Goal: Check status: Check status

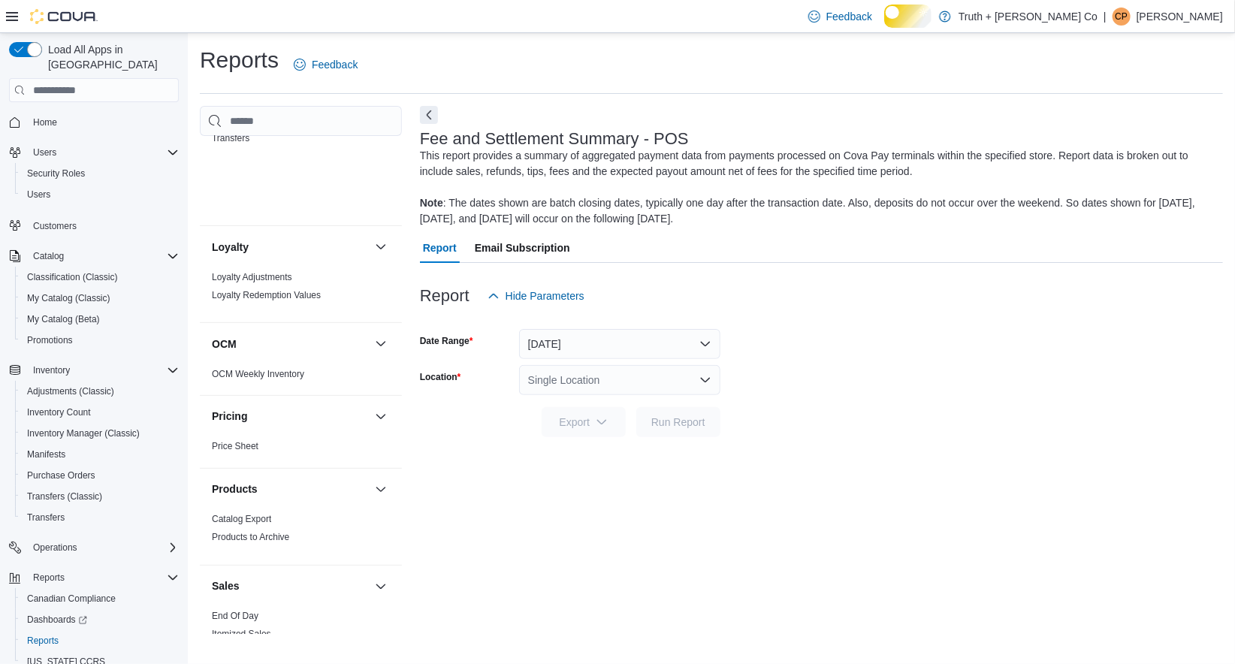
scroll to position [1603, 0]
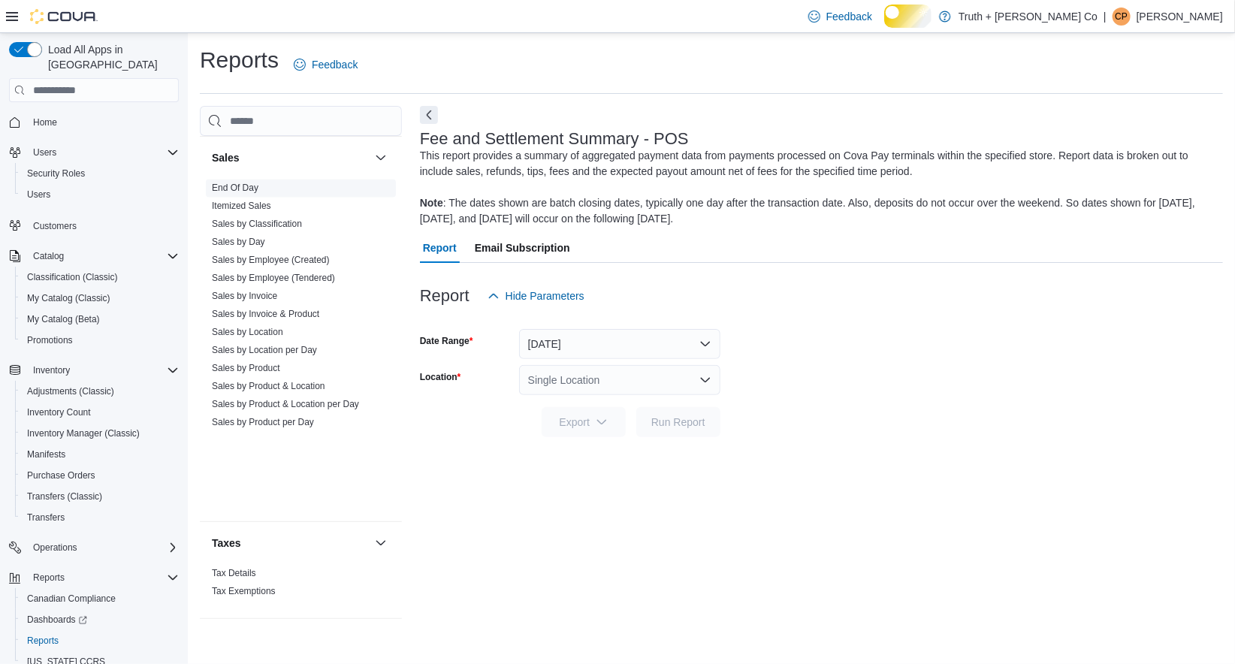
click at [258, 193] on link "End Of Day" at bounding box center [235, 188] width 47 height 11
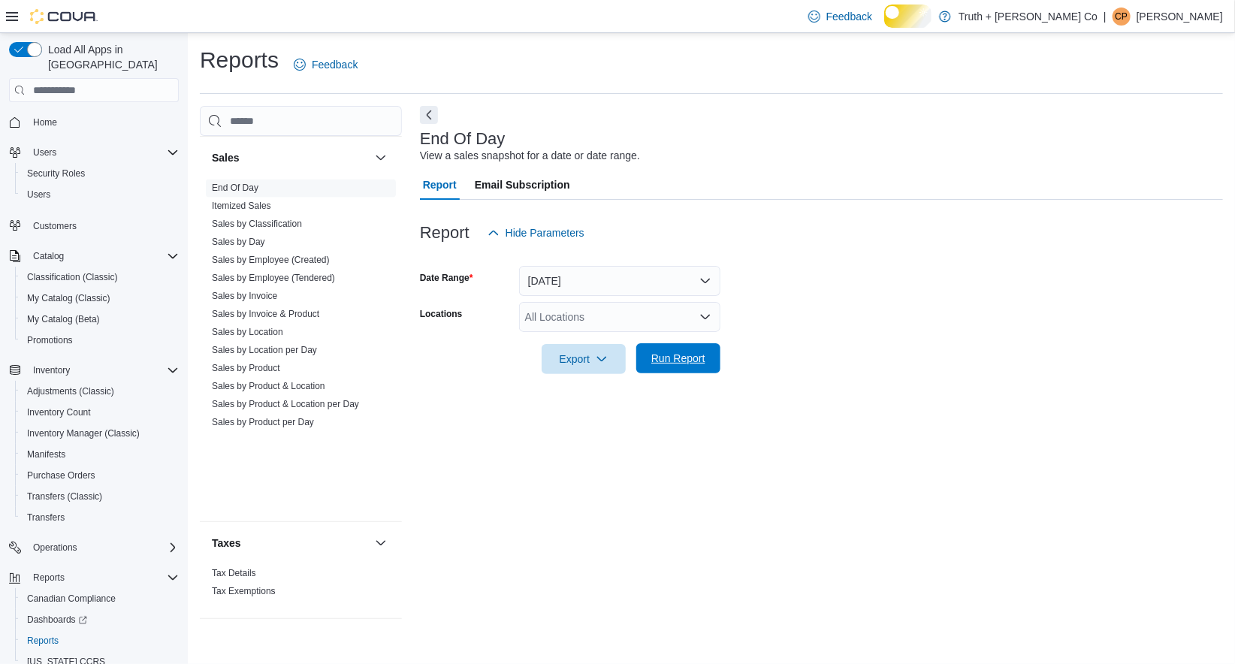
click at [661, 366] on span "Run Report" at bounding box center [678, 358] width 54 height 15
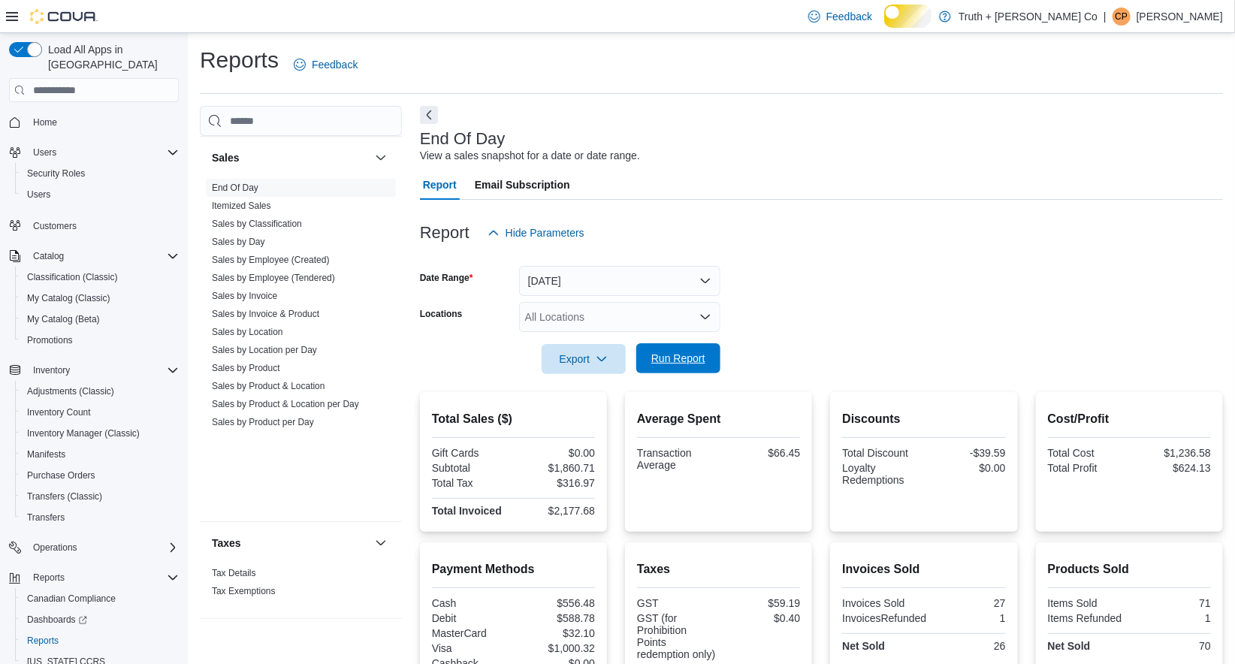
click at [661, 366] on span "Run Report" at bounding box center [678, 358] width 54 height 15
click at [677, 366] on span "Run Report" at bounding box center [678, 358] width 54 height 15
click at [689, 366] on span "Run Report" at bounding box center [678, 358] width 54 height 15
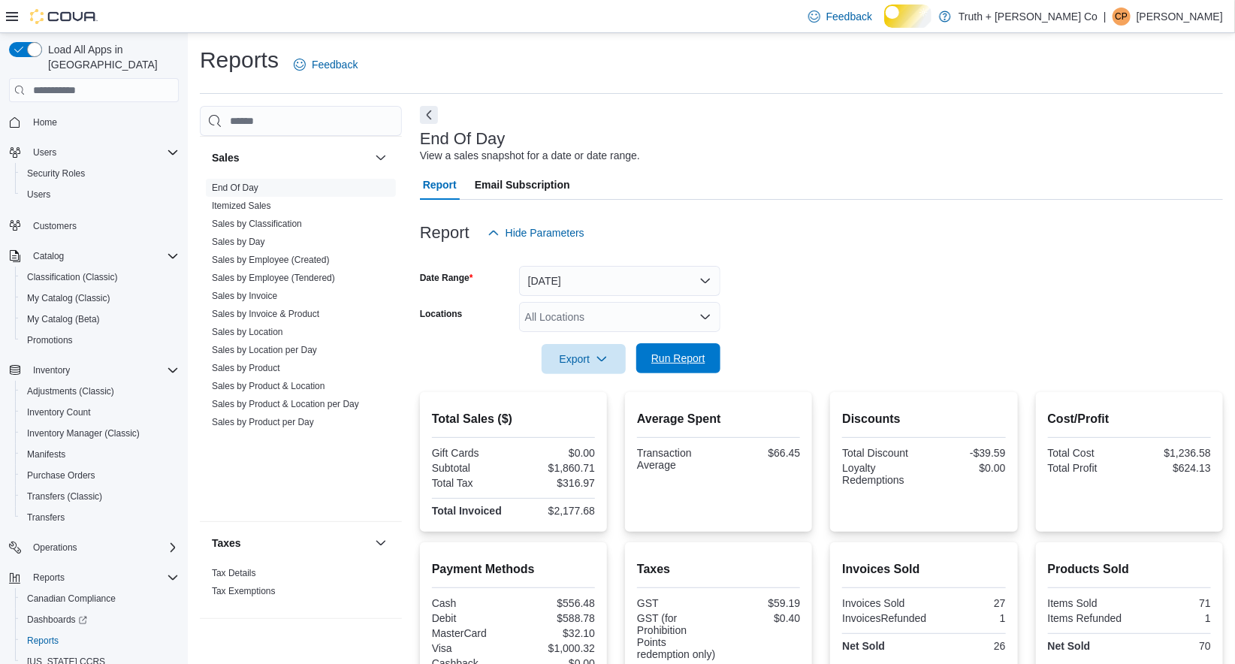
click at [689, 366] on span "Run Report" at bounding box center [678, 358] width 54 height 15
